Goal: Information Seeking & Learning: Learn about a topic

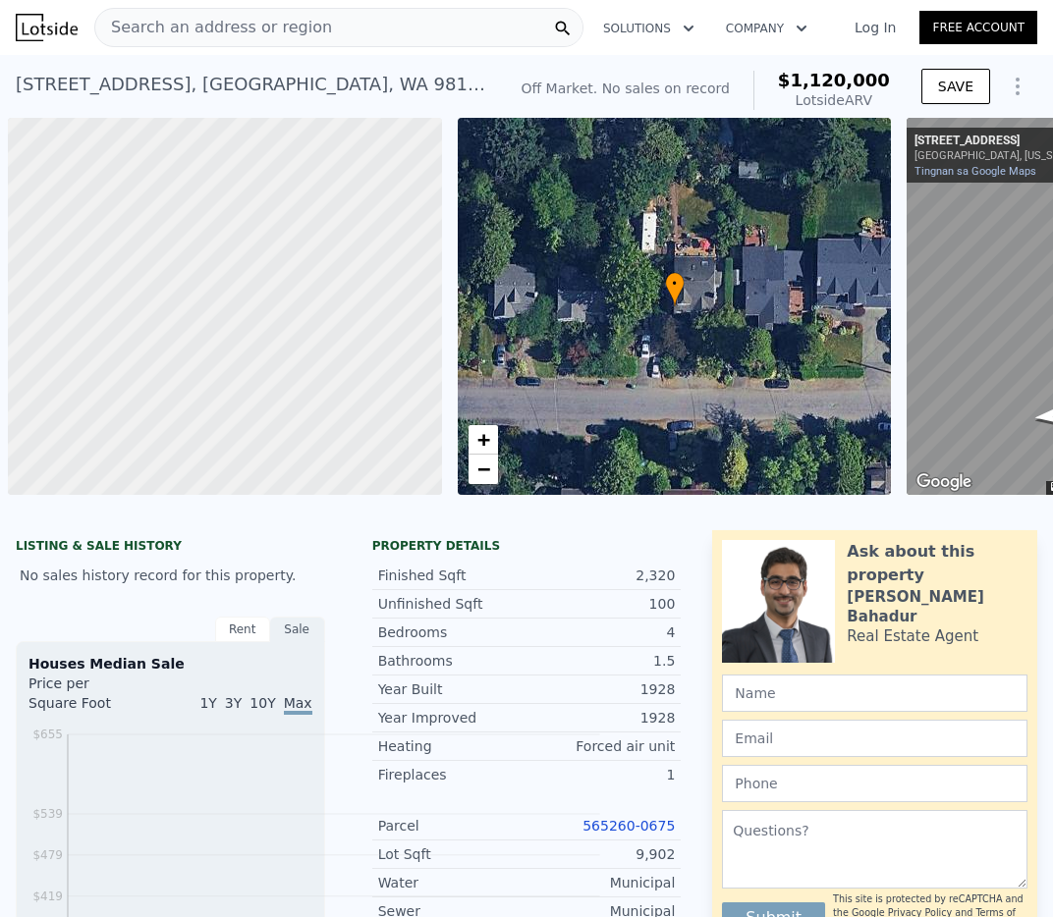
scroll to position [0, 8]
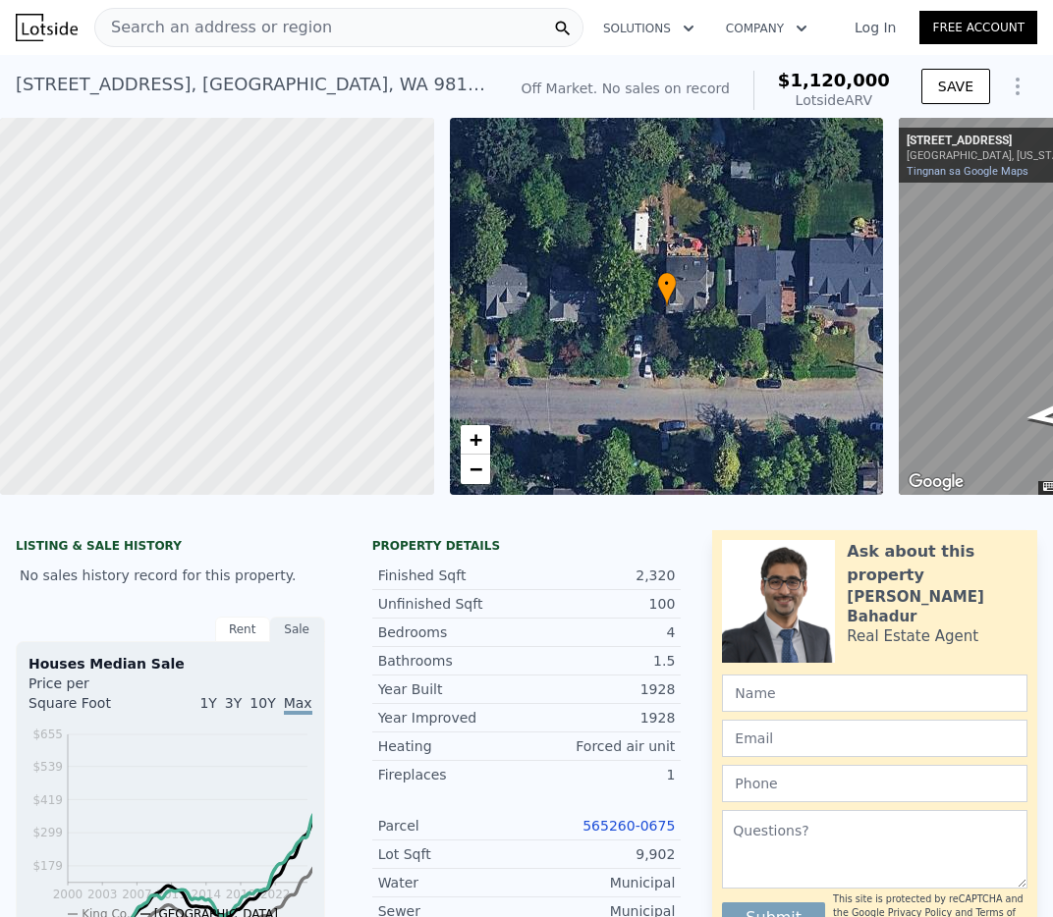
click at [890, 82] on span "$1,120,000" at bounding box center [834, 80] width 112 height 21
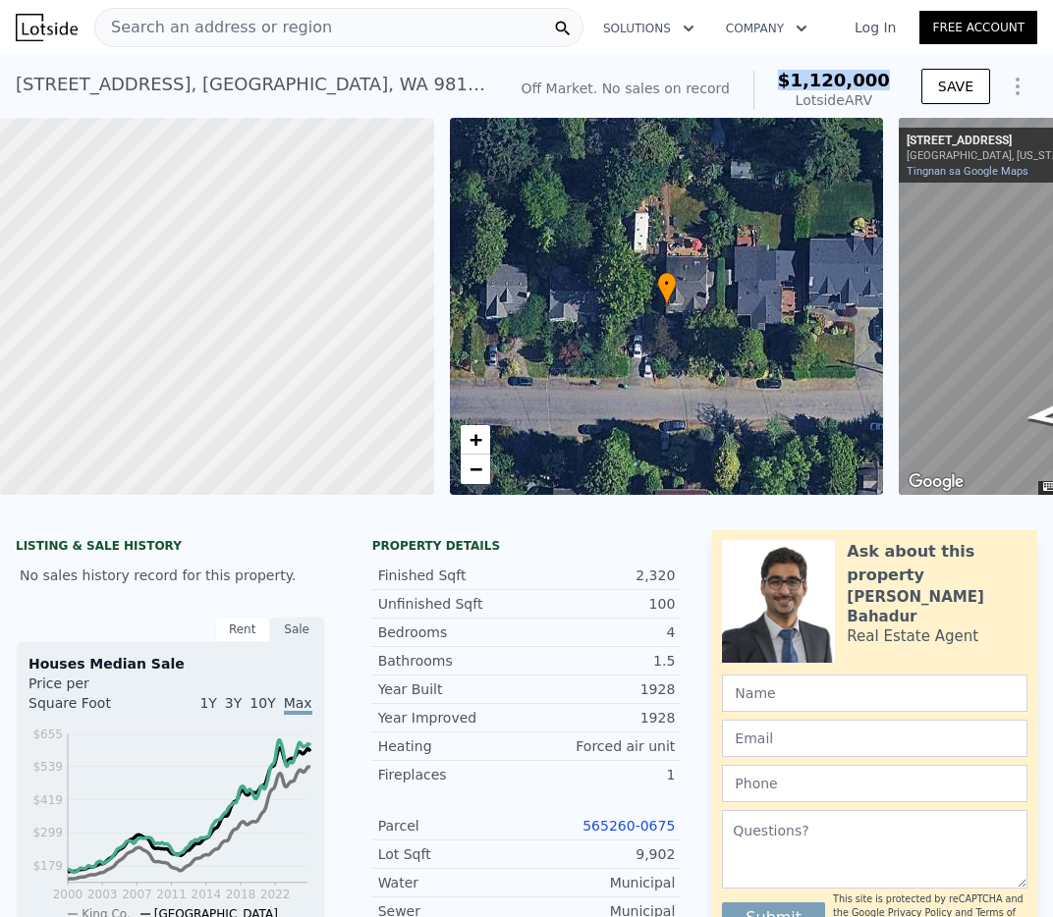
drag, startPoint x: 899, startPoint y: 78, endPoint x: 795, endPoint y: 75, distance: 104.2
click at [795, 75] on div "Off Market. No sales on record $1,120,000 Lotside ARV SAVE" at bounding box center [776, 90] width 525 height 55
copy span "$1,120,000"
click at [957, 170] on link "Tingnan sa Google Maps" at bounding box center [968, 171] width 122 height 13
click at [247, 25] on span "Search an address or region" at bounding box center [213, 28] width 237 height 24
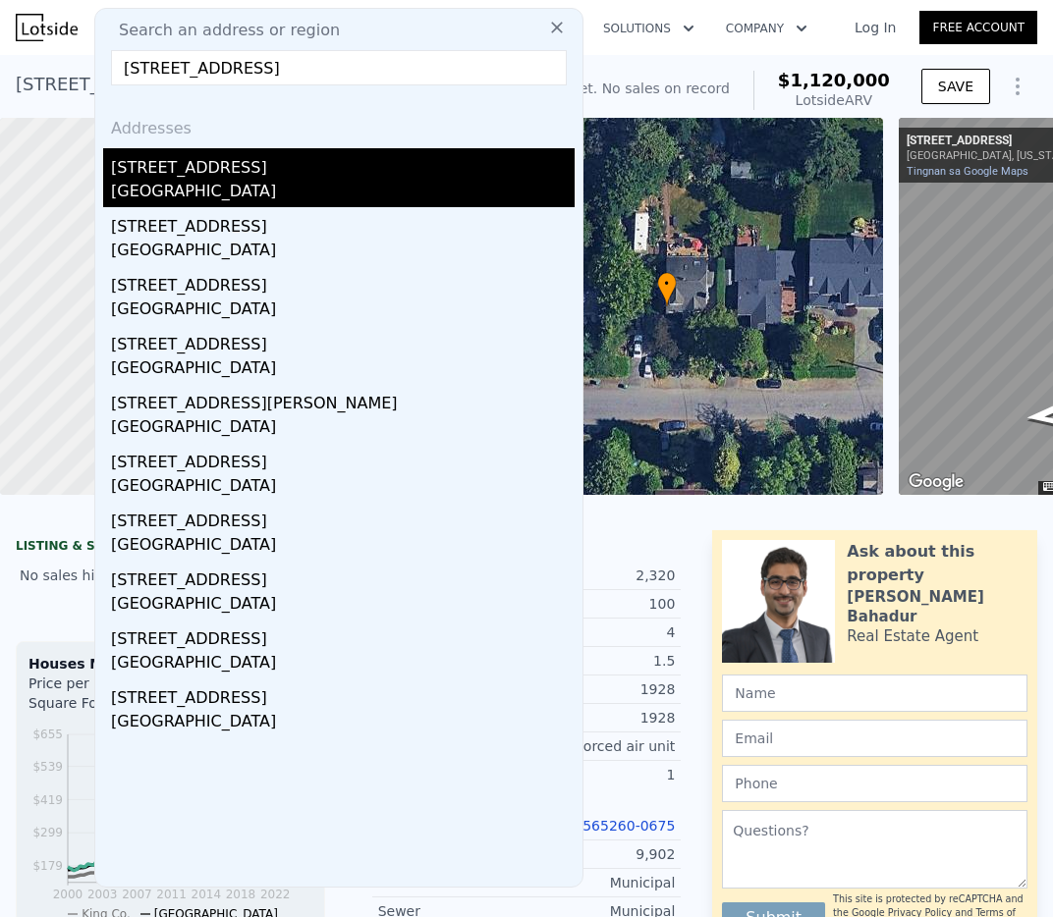
type input "[STREET_ADDRESS]"
click at [277, 172] on div "[STREET_ADDRESS]" at bounding box center [343, 163] width 464 height 31
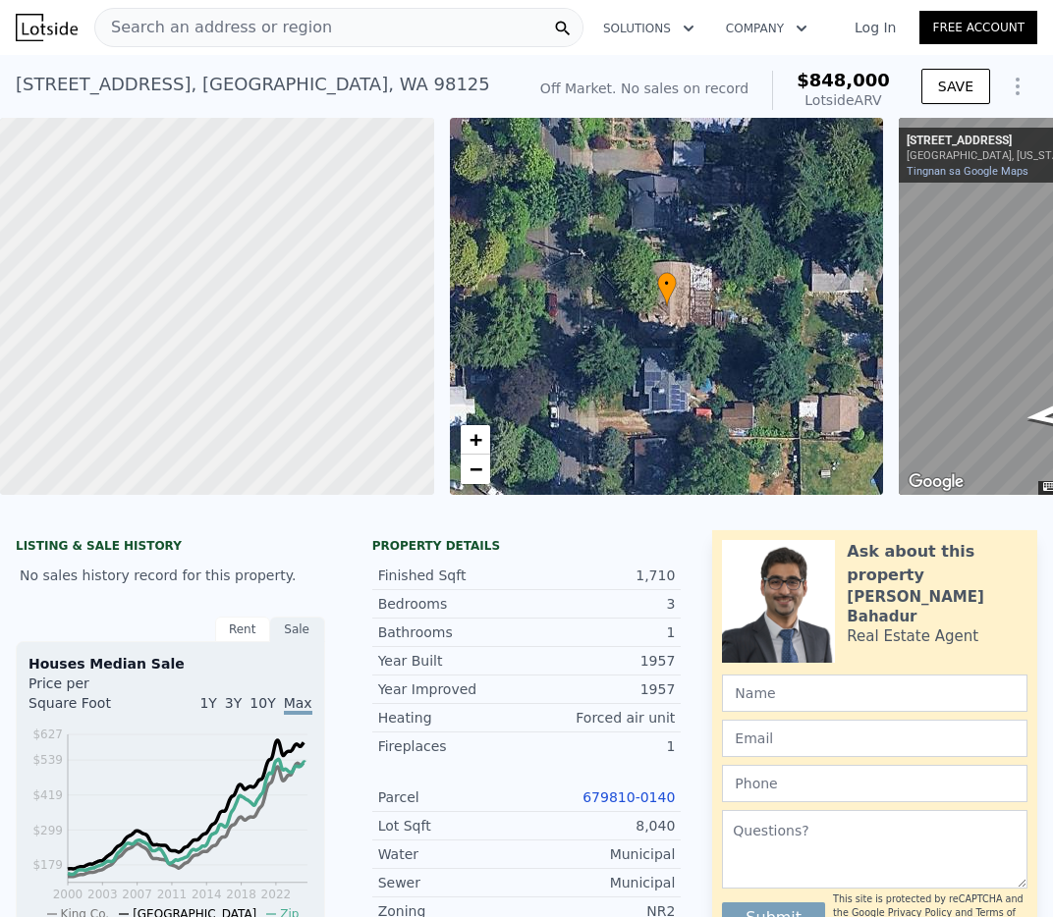
click at [856, 73] on span "$848,000" at bounding box center [843, 80] width 93 height 21
drag, startPoint x: 890, startPoint y: 79, endPoint x: 807, endPoint y: 84, distance: 82.7
click at [807, 83] on span "$848,000" at bounding box center [843, 80] width 93 height 21
copy span "$848,000"
click at [411, 31] on div "Search an address or region" at bounding box center [338, 27] width 489 height 39
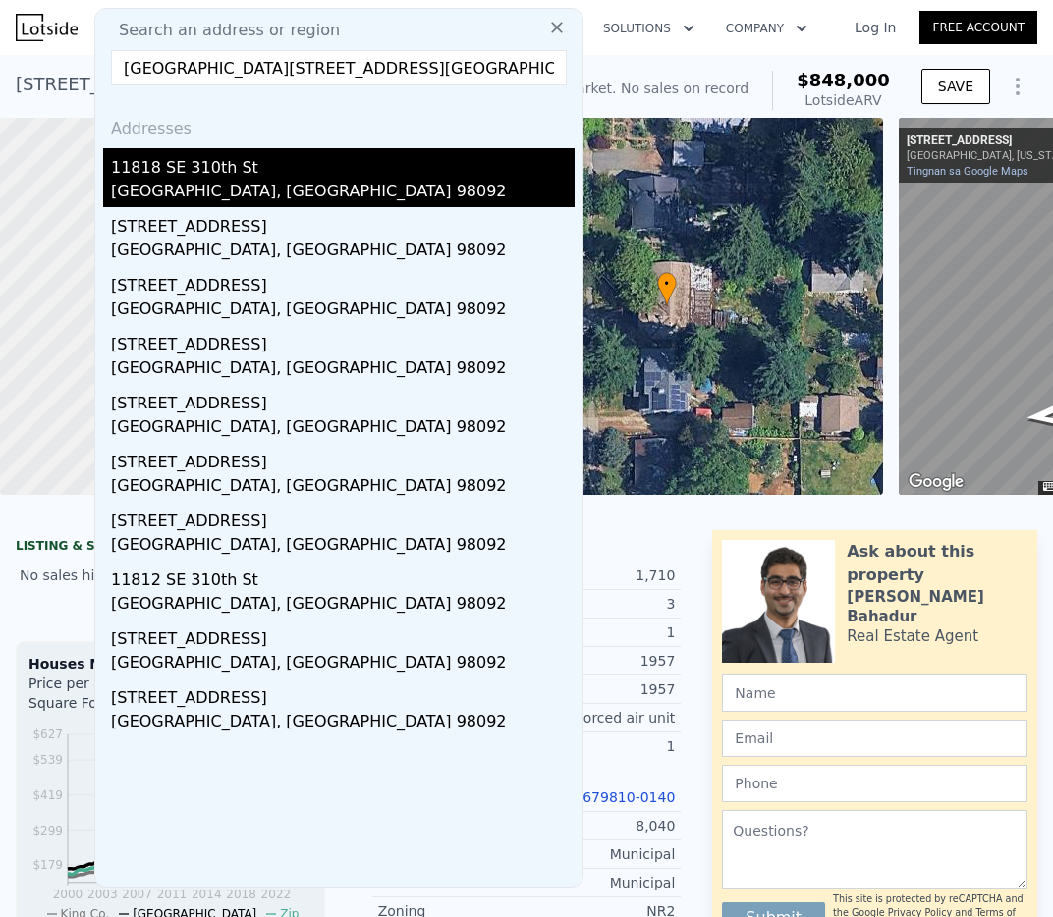
type input "[GEOGRAPHIC_DATA][STREET_ADDRESS][GEOGRAPHIC_DATA]"
click at [329, 178] on div "11818 SE 310th St" at bounding box center [343, 163] width 464 height 31
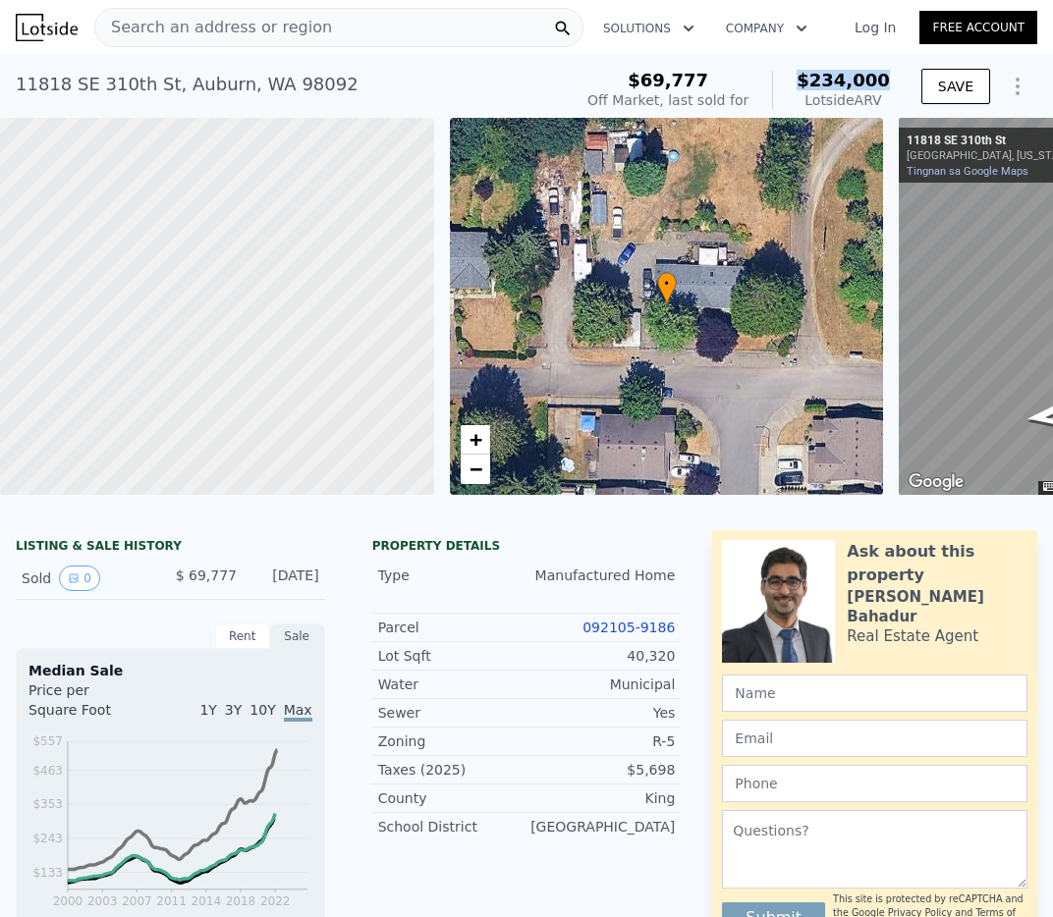
drag, startPoint x: 889, startPoint y: 74, endPoint x: 803, endPoint y: 83, distance: 85.9
click at [803, 83] on div "$234,000 Lotside ARV" at bounding box center [831, 90] width 118 height 39
copy span "$234,000"
click at [266, 28] on span "Search an address or region" at bounding box center [213, 28] width 237 height 24
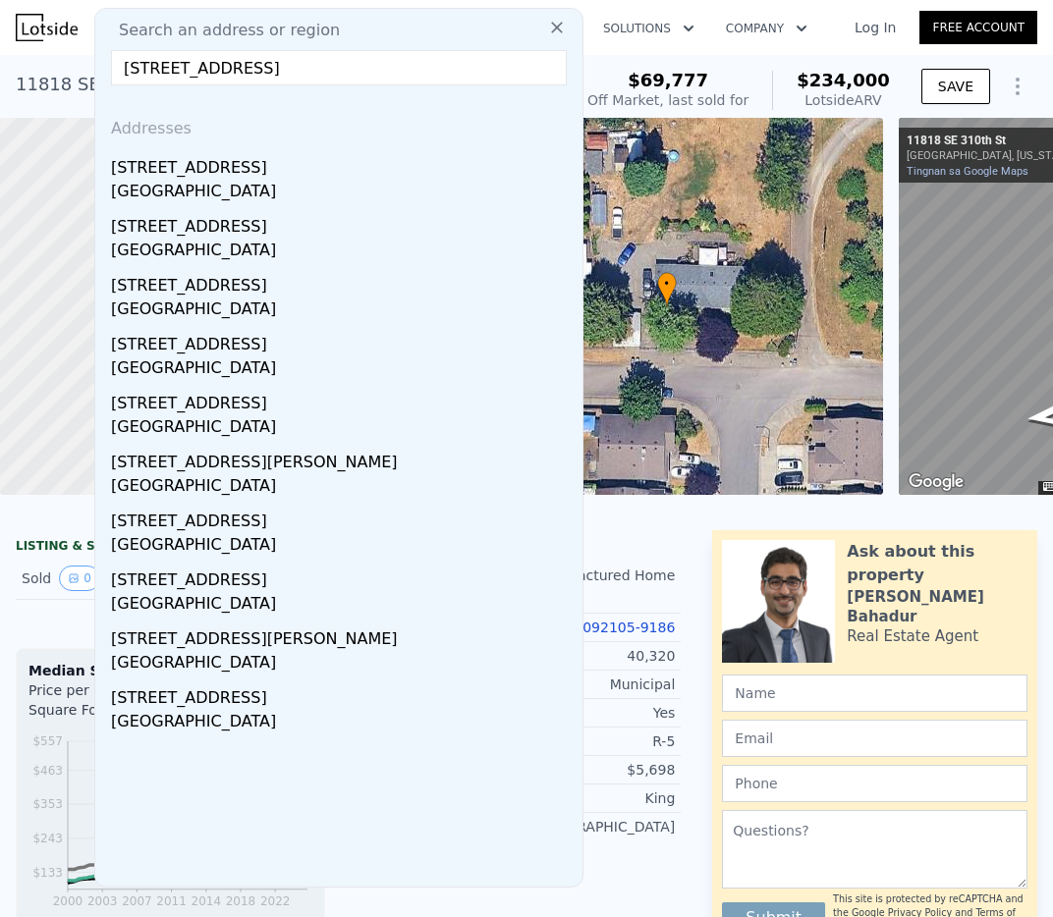
type input "[STREET_ADDRESS]"
click at [272, 162] on div "[STREET_ADDRESS]" at bounding box center [343, 163] width 464 height 31
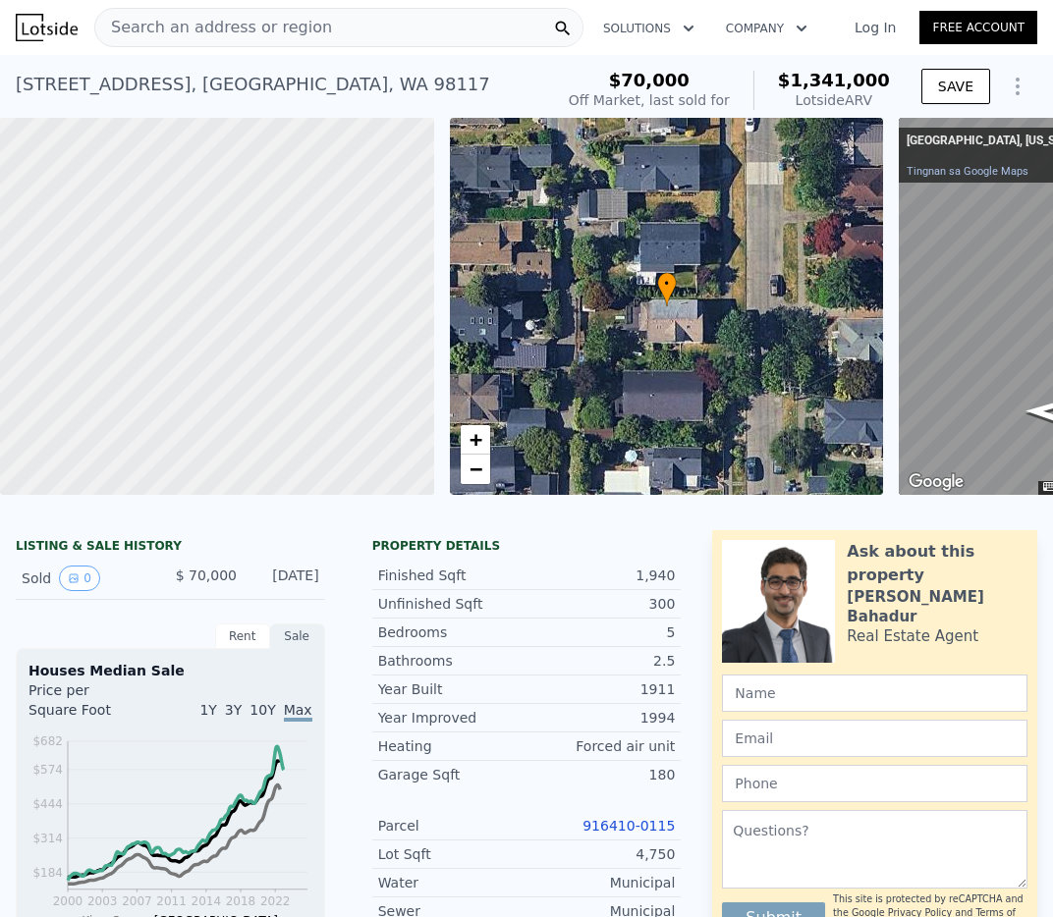
click at [840, 74] on span "$1,341,000" at bounding box center [834, 80] width 112 height 21
drag, startPoint x: 900, startPoint y: 77, endPoint x: 799, endPoint y: 83, distance: 101.4
click at [799, 83] on div "$70,000 Off Market, last sold for $1,341,000 Lotside ARV SAVE" at bounding box center [799, 90] width 476 height 55
copy span "$1,341,000"
click at [210, 37] on span "Search an address or region" at bounding box center [213, 28] width 237 height 24
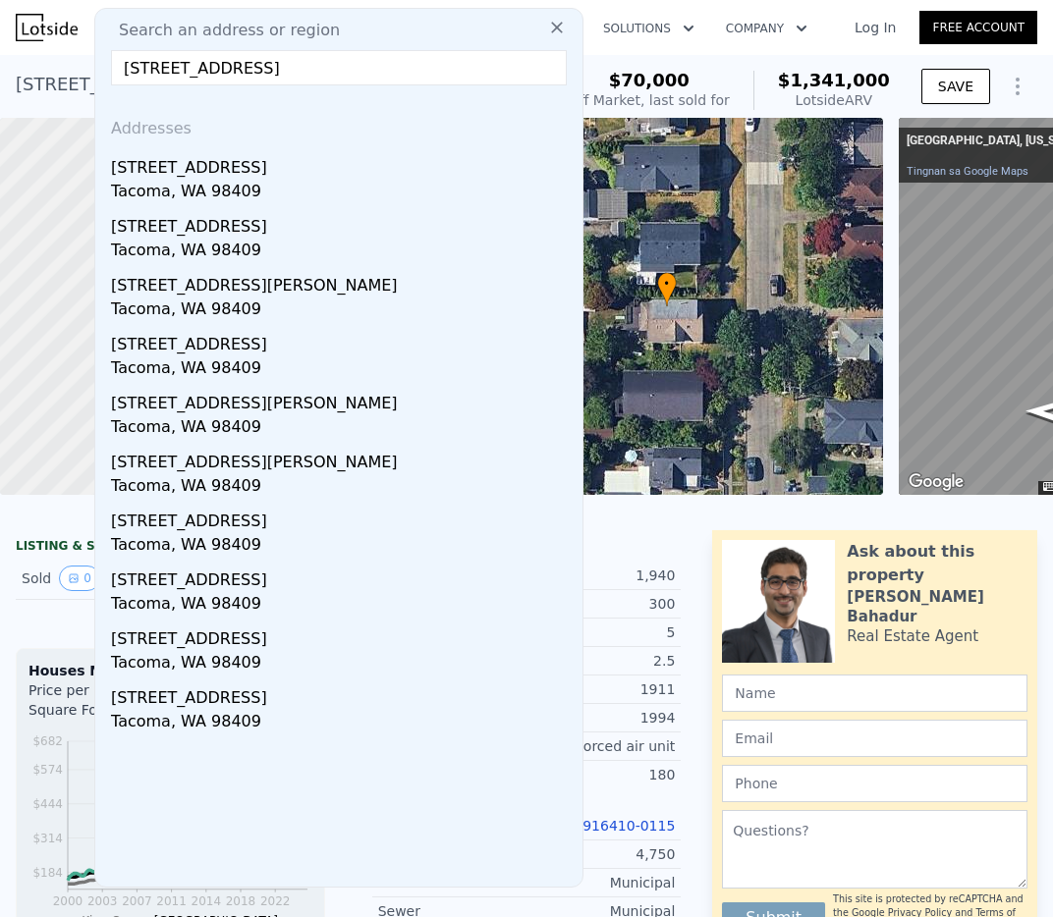
type input "[STREET_ADDRESS]"
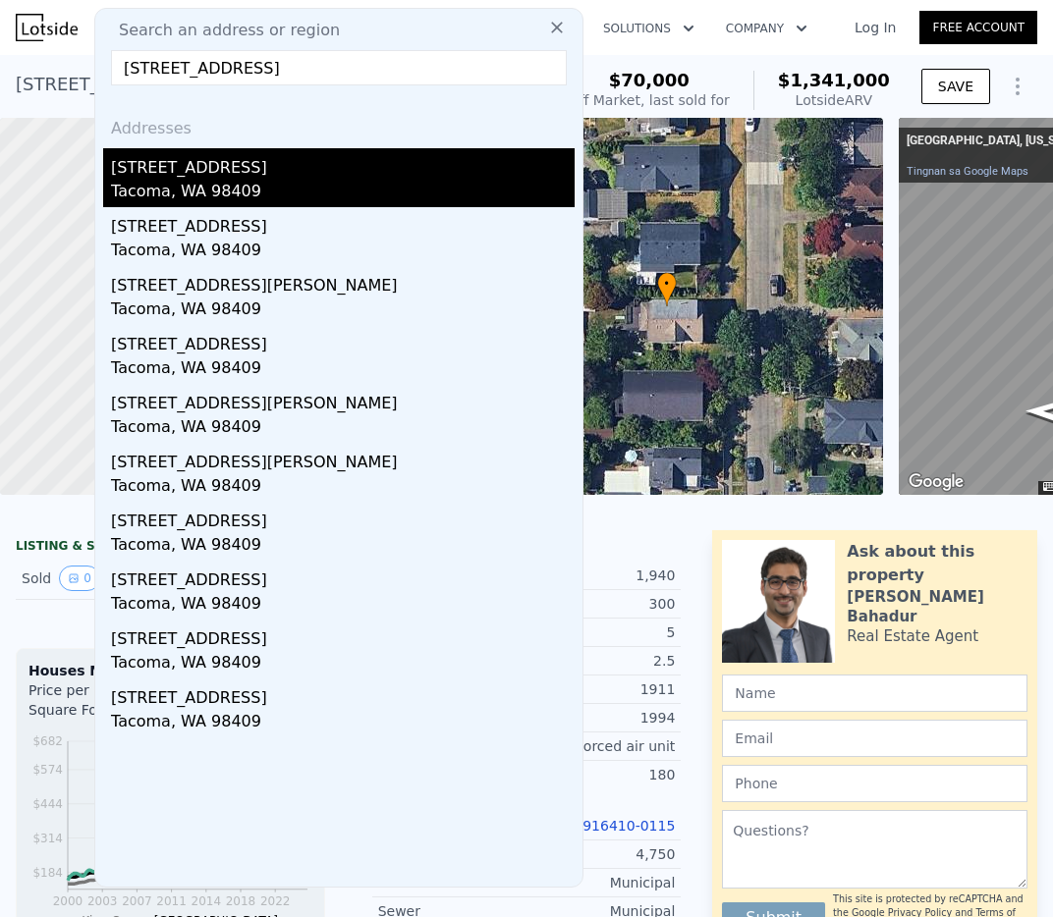
click at [275, 172] on div "[STREET_ADDRESS]" at bounding box center [343, 163] width 464 height 31
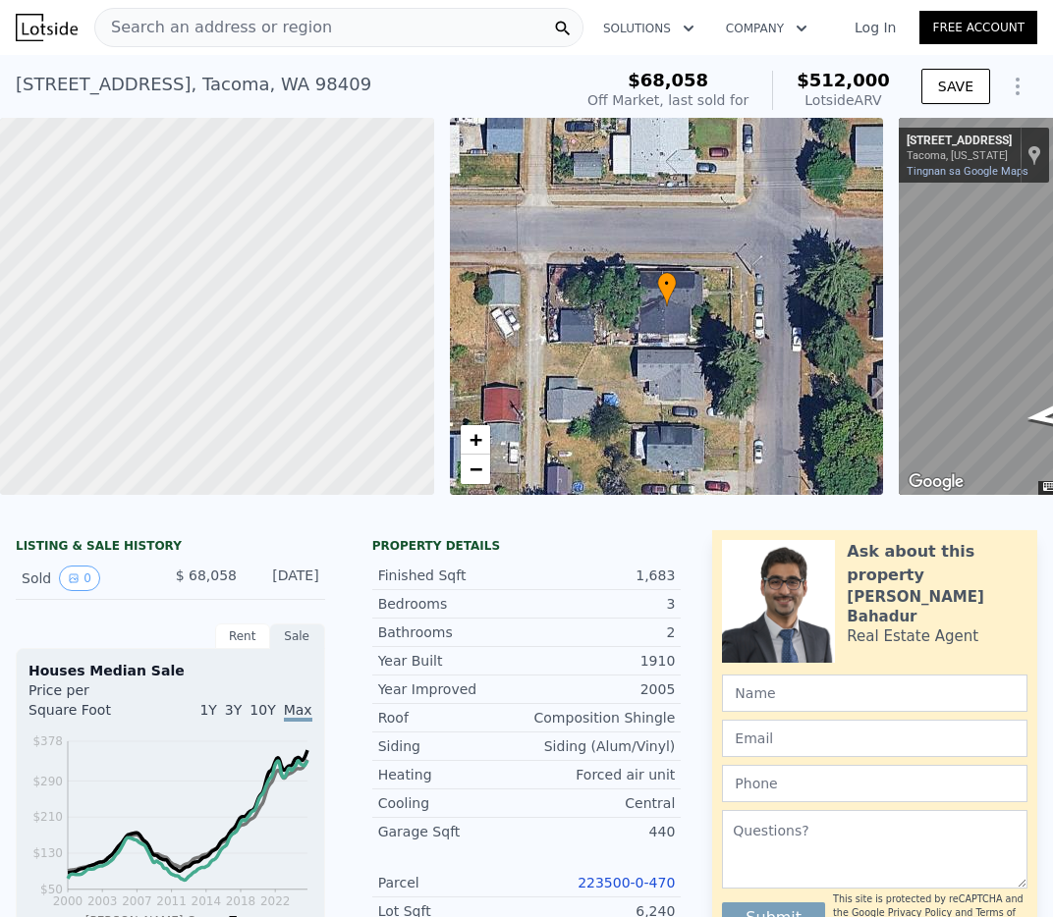
click at [842, 86] on span "$512,000" at bounding box center [843, 80] width 93 height 21
drag, startPoint x: 894, startPoint y: 80, endPoint x: 814, endPoint y: 84, distance: 79.7
click at [814, 84] on div "$68,058 Off Market, last sold for $512,000 Lotside ARV" at bounding box center [739, 90] width 318 height 55
copy span "$512,000"
drag, startPoint x: 376, startPoint y: 85, endPoint x: 9, endPoint y: 81, distance: 367.4
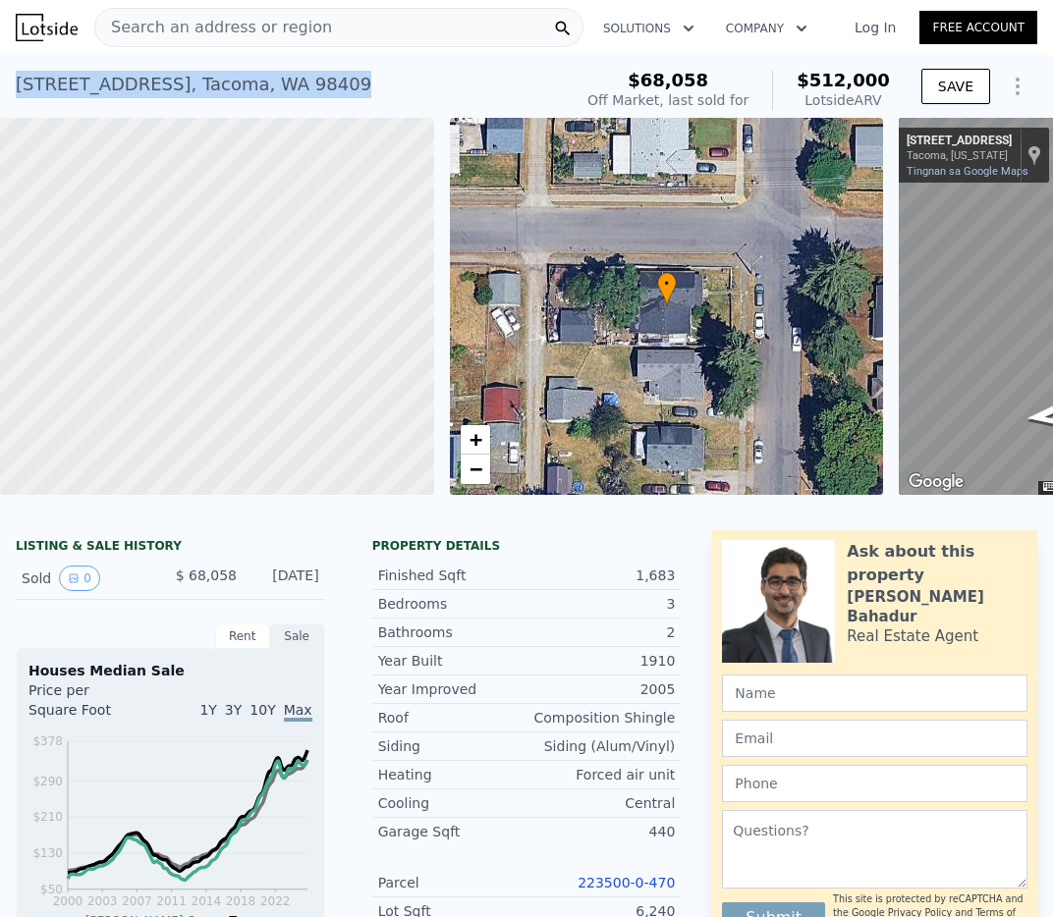
click at [9, 81] on div "[STREET_ADDRESS] Sold [DATE] for $68,058 (~ARV $512k ) $68,058 Off Market, last…" at bounding box center [526, 86] width 1053 height 63
copy div "[STREET_ADDRESS]"
click at [372, 24] on div "Search an address or region" at bounding box center [338, 27] width 489 height 39
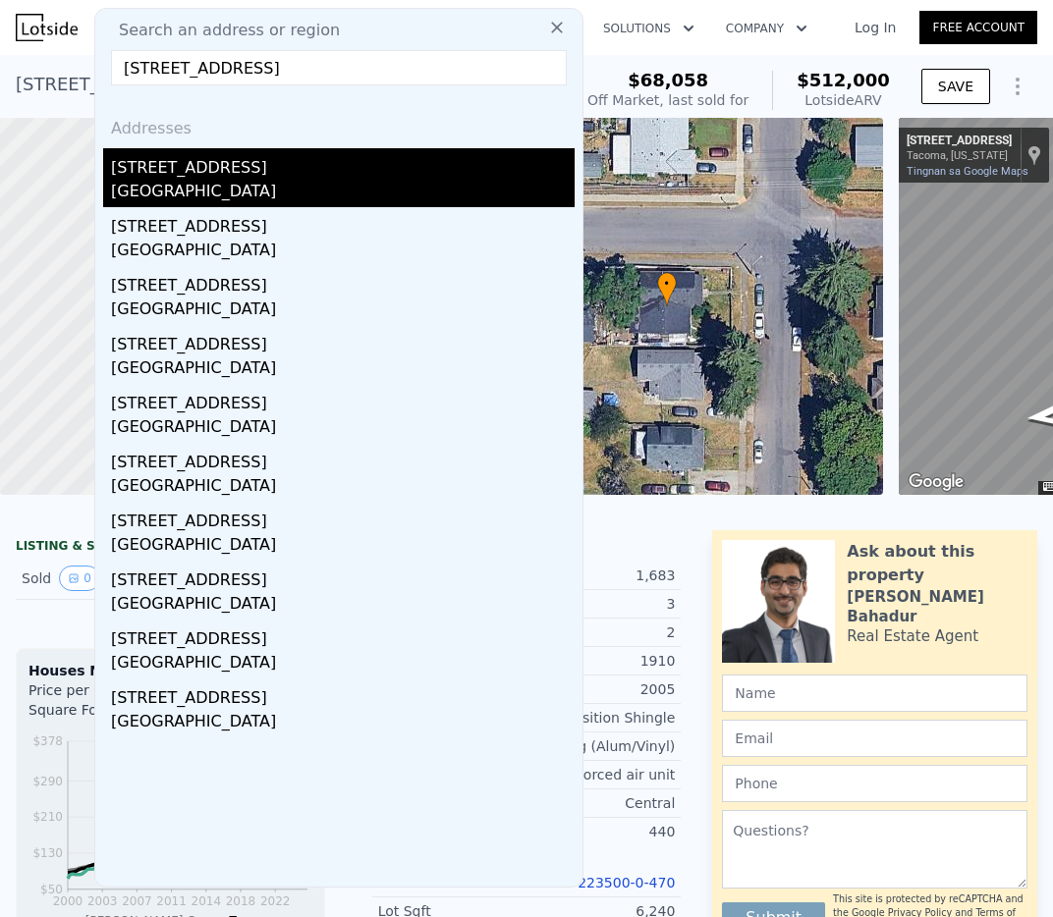
type input "[STREET_ADDRESS]"
click at [353, 196] on div "[GEOGRAPHIC_DATA]" at bounding box center [343, 194] width 464 height 28
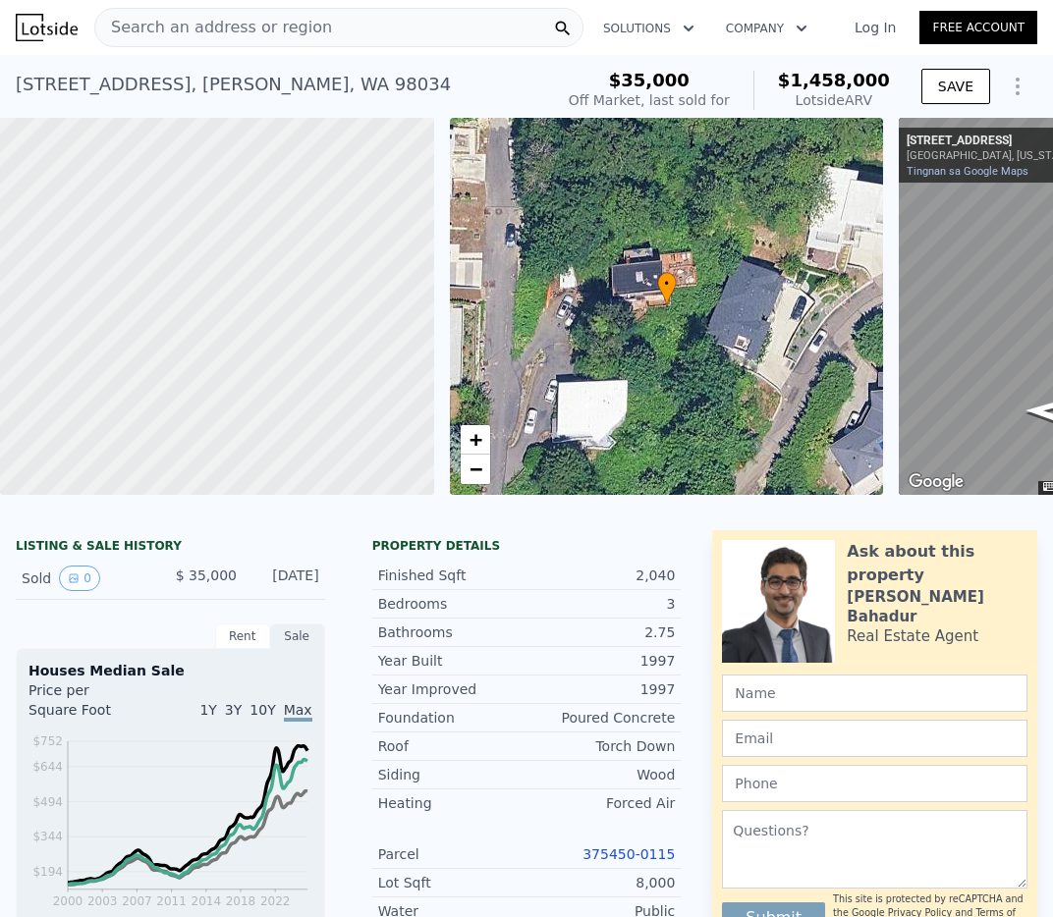
click at [875, 87] on span "$1,458,000" at bounding box center [834, 80] width 112 height 21
drag, startPoint x: 861, startPoint y: 83, endPoint x: 781, endPoint y: 87, distance: 80.6
click at [790, 84] on div "$35,000 Off Market, last sold for $1,458,000 Lotside ARV" at bounding box center [729, 90] width 337 height 55
copy span "$1,458,000"
click at [957, 172] on link "Tingnan sa Google Maps" at bounding box center [968, 171] width 122 height 13
